Goal: Use online tool/utility: Utilize a website feature to perform a specific function

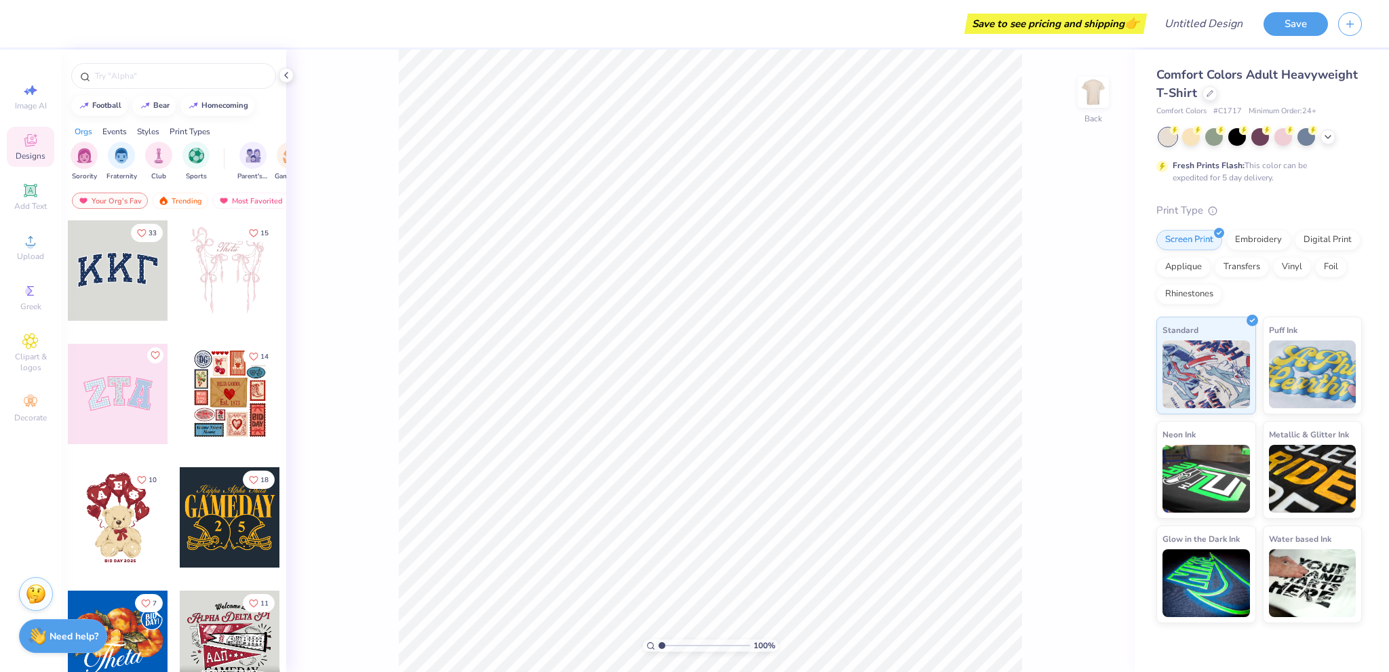
click at [1215, 111] on span "# C1717" at bounding box center [1227, 112] width 28 height 12
click at [1188, 131] on div at bounding box center [1191, 136] width 18 height 18
click at [1167, 138] on div at bounding box center [1168, 137] width 18 height 18
click at [1194, 136] on div at bounding box center [1191, 136] width 18 height 18
click at [1324, 136] on icon at bounding box center [1327, 135] width 11 height 11
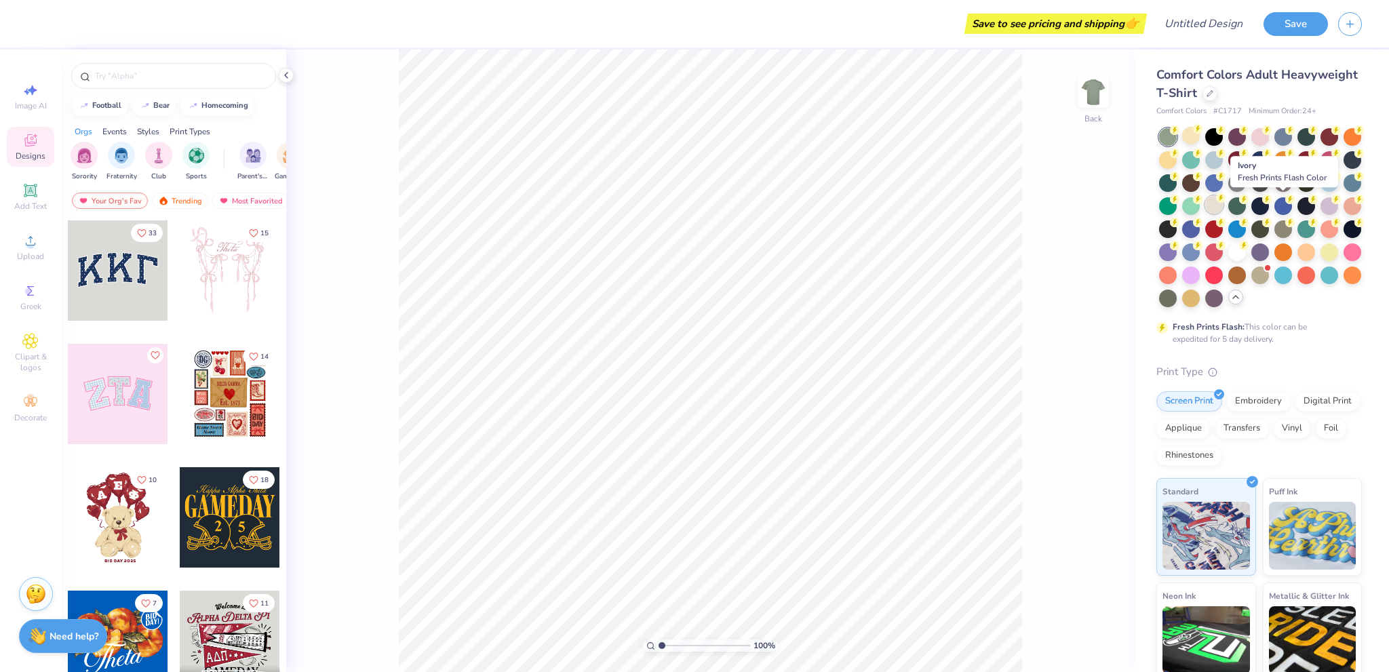
click at [1223, 202] on div at bounding box center [1214, 205] width 18 height 18
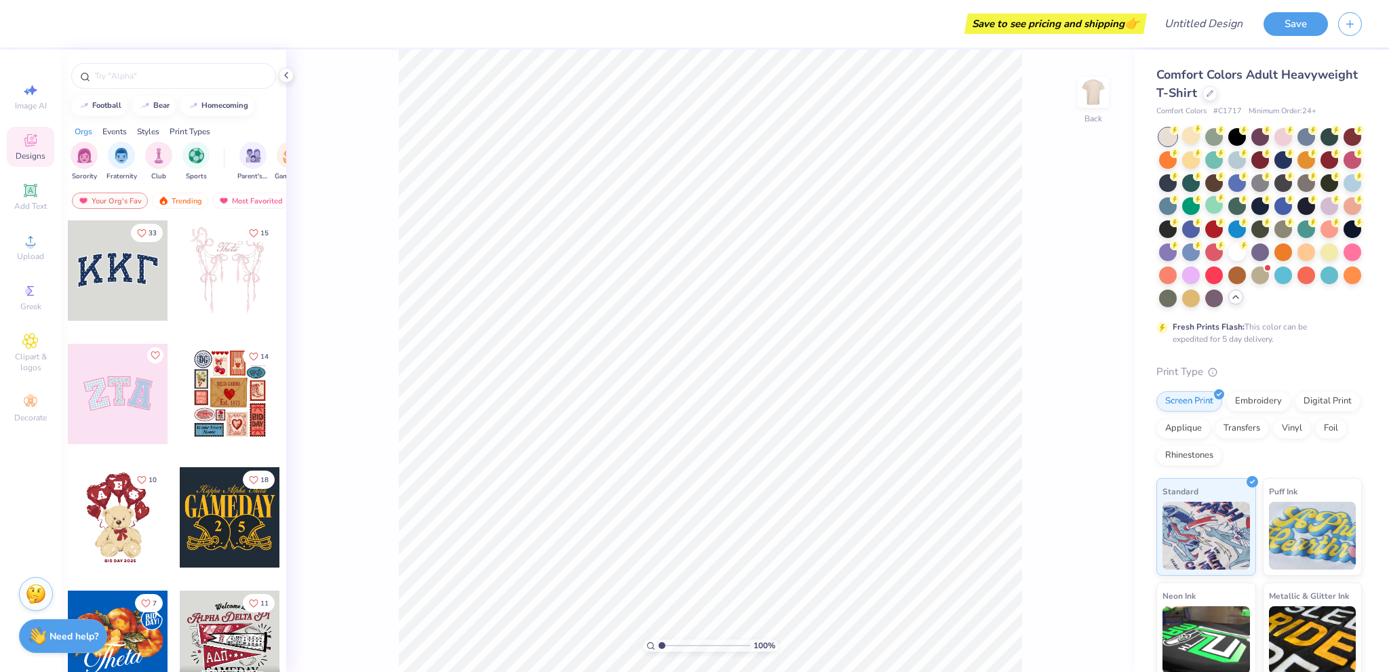
click at [1140, 154] on div "Comfort Colors Adult Heavyweight T-Shirt Comfort Colors # C1717 Minimum Order: …" at bounding box center [1262, 417] width 254 height 735
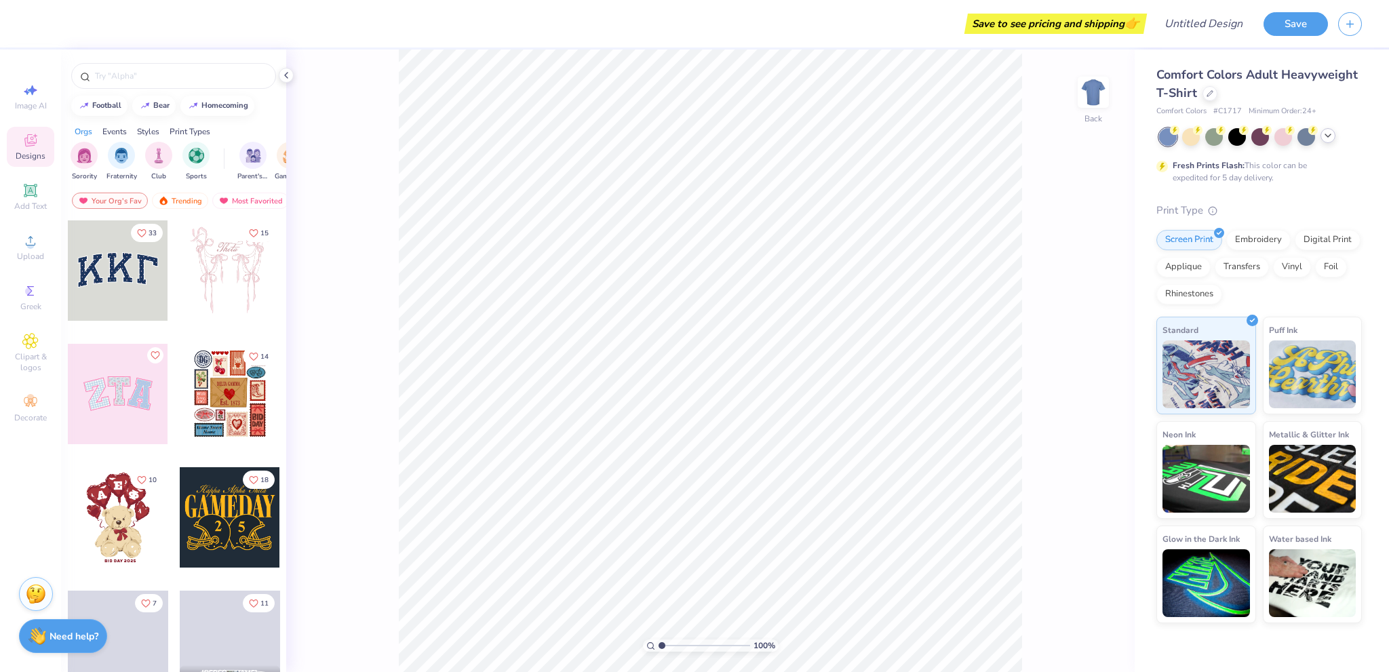
click at [1322, 138] on icon at bounding box center [1327, 135] width 11 height 11
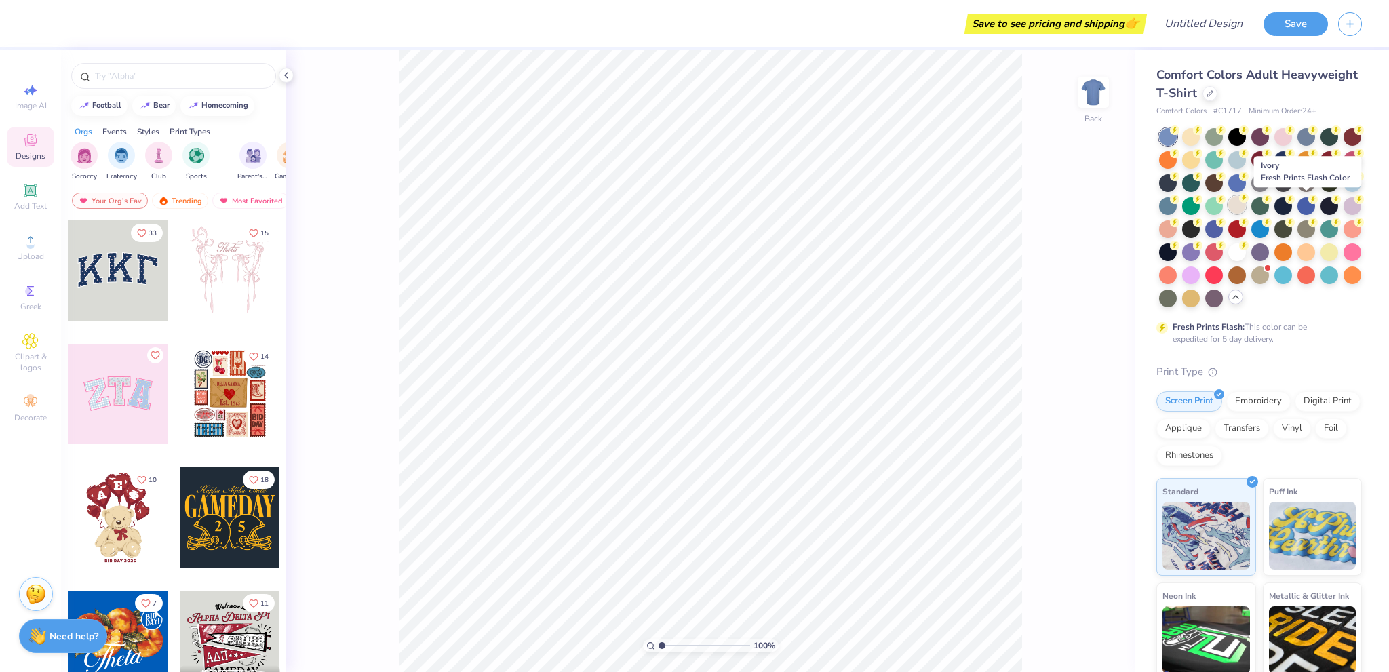
click at [1246, 212] on div at bounding box center [1237, 205] width 18 height 18
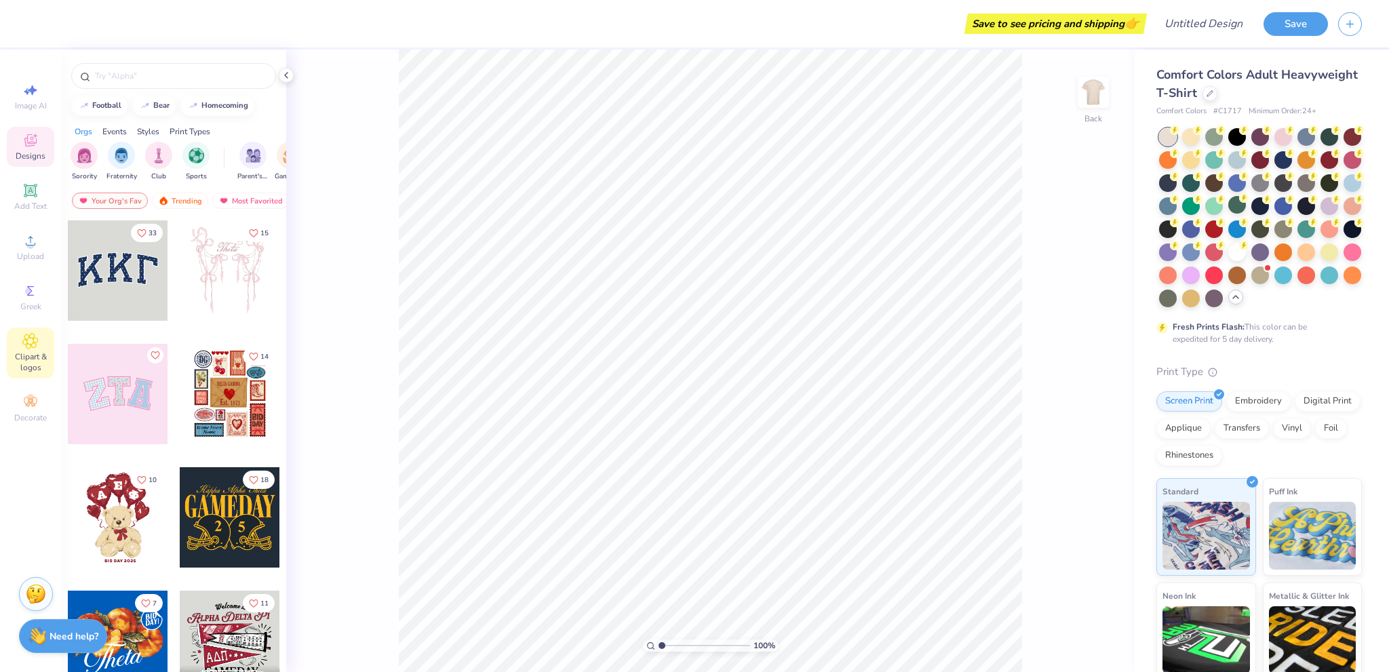
click at [43, 348] on div "Clipart & logos" at bounding box center [30, 353] width 47 height 51
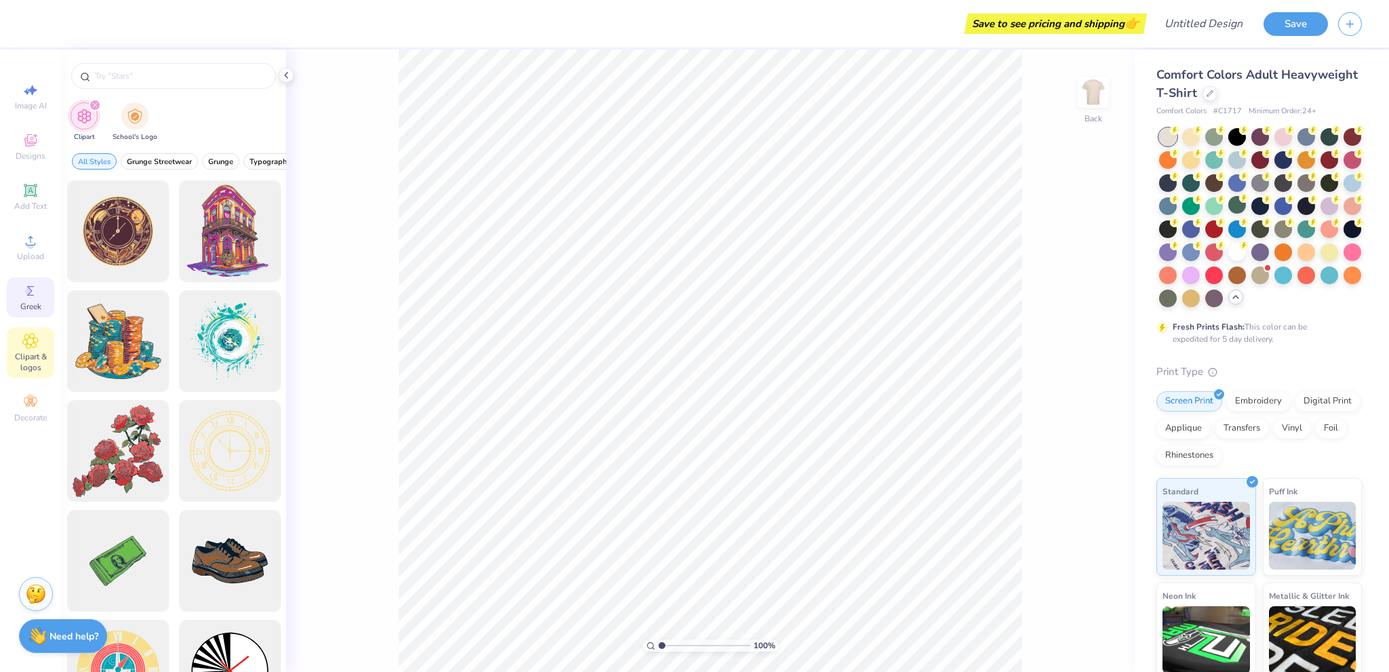
click at [42, 315] on div "Greek" at bounding box center [30, 297] width 47 height 40
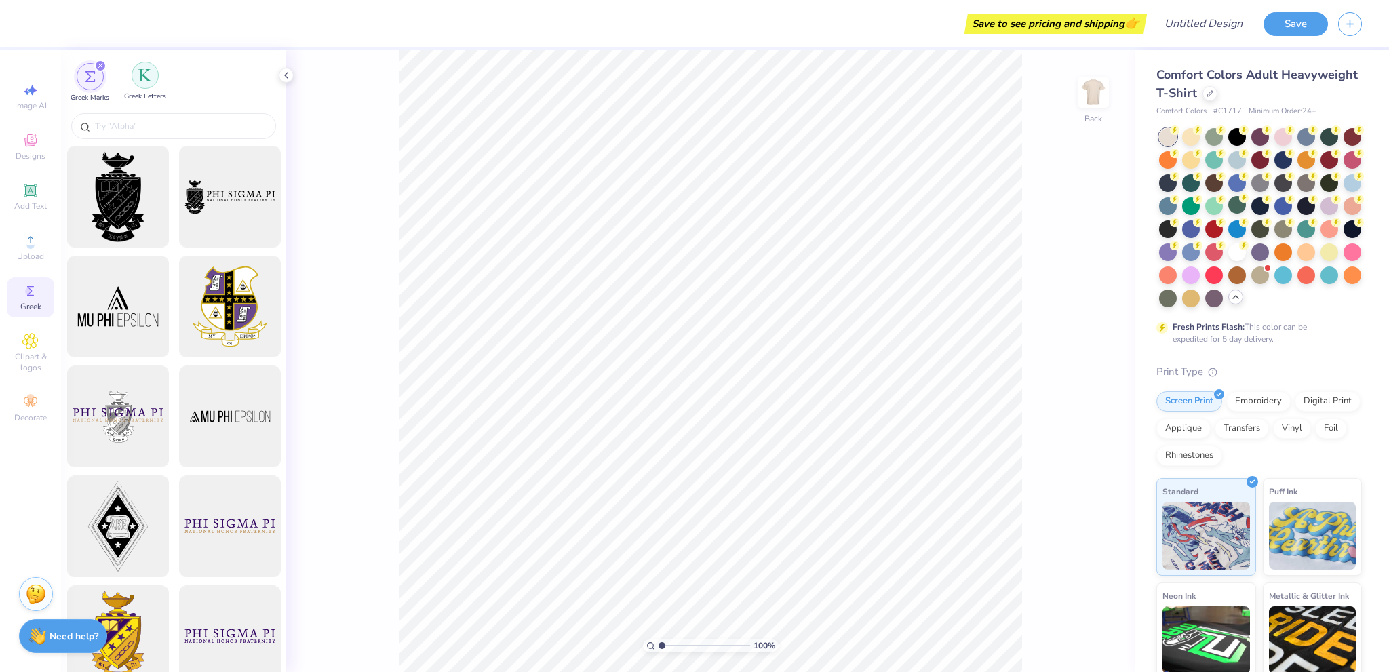
click at [146, 89] on div "Greek Letters" at bounding box center [145, 82] width 42 height 40
